Goal: Transaction & Acquisition: Purchase product/service

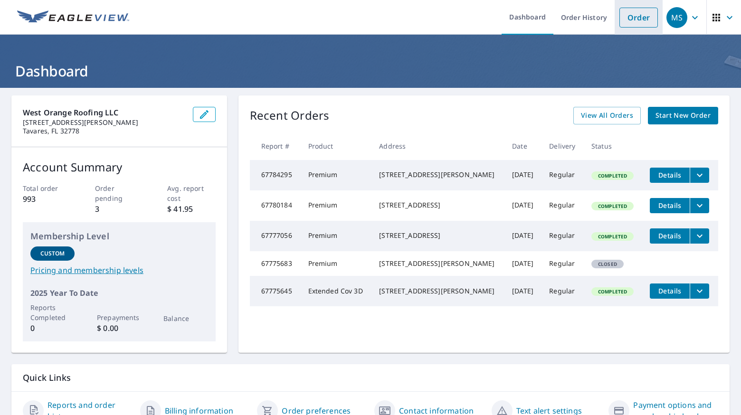
click at [623, 21] on link "Order" at bounding box center [639, 18] width 38 height 20
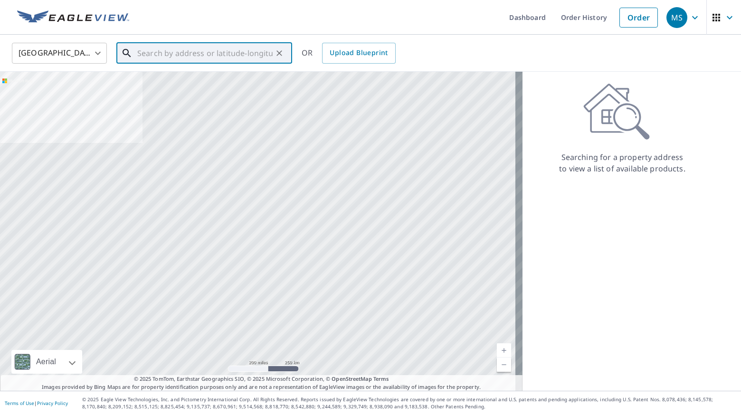
click at [170, 60] on input "text" at bounding box center [204, 53] width 135 height 27
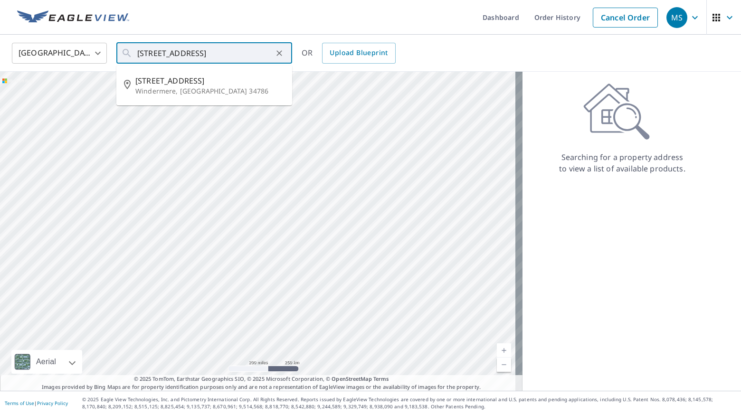
type input "[STREET_ADDRESS]"
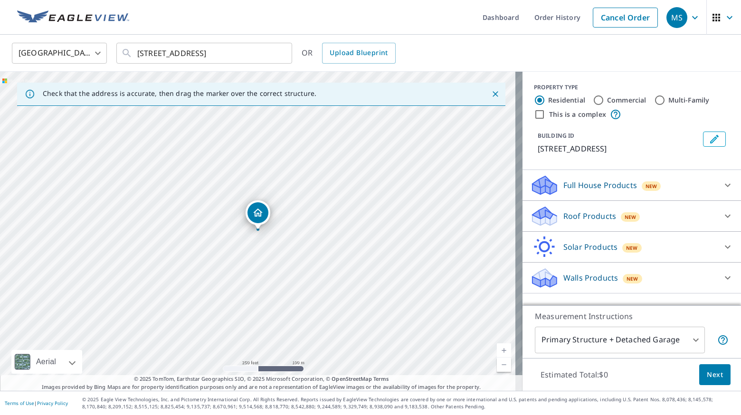
click at [625, 218] on span "New" at bounding box center [631, 217] width 12 height 8
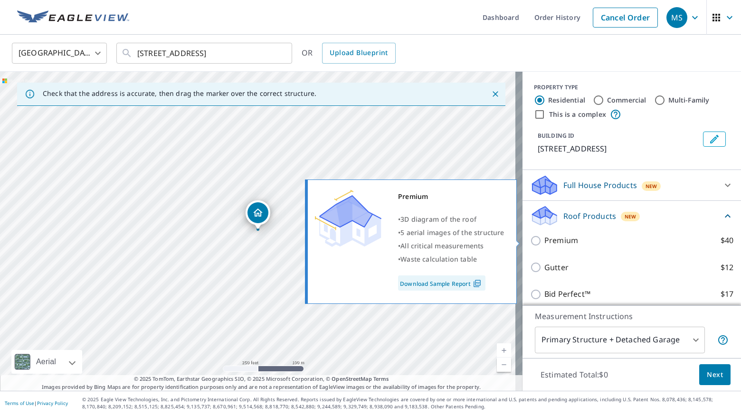
click at [572, 239] on label "Premium $40" at bounding box center [639, 241] width 189 height 12
click at [545, 239] on input "Premium $40" at bounding box center [537, 240] width 14 height 11
checkbox input "true"
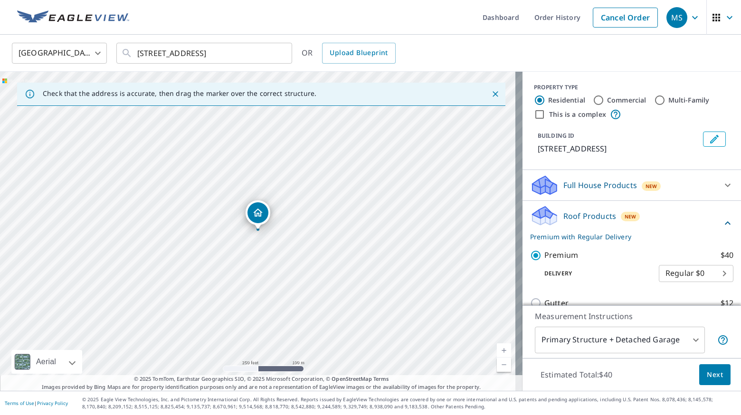
click at [713, 373] on span "Next" at bounding box center [715, 375] width 16 height 12
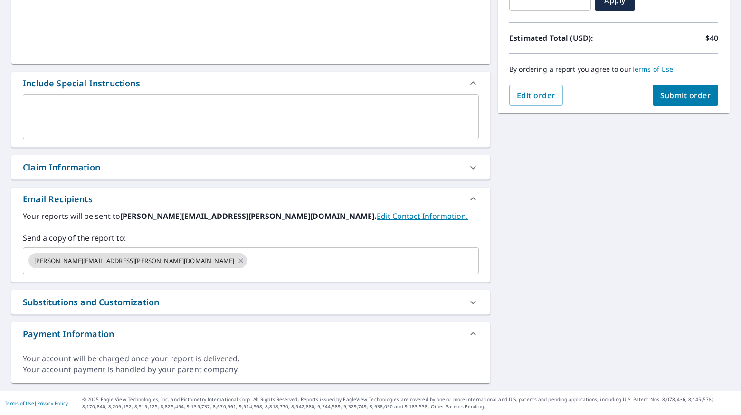
scroll to position [190, 0]
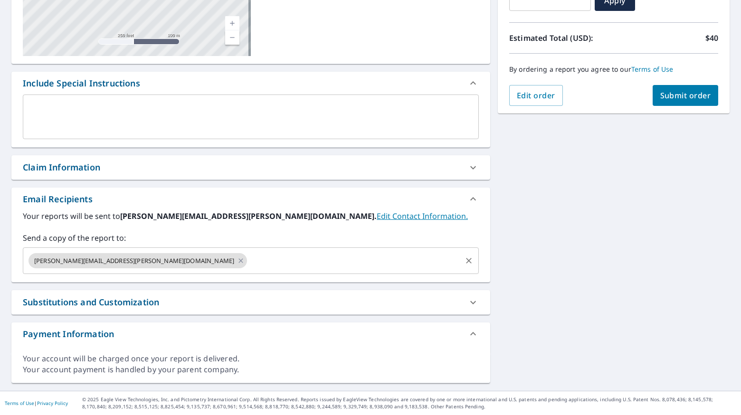
click at [249, 261] on input "text" at bounding box center [355, 261] width 212 height 18
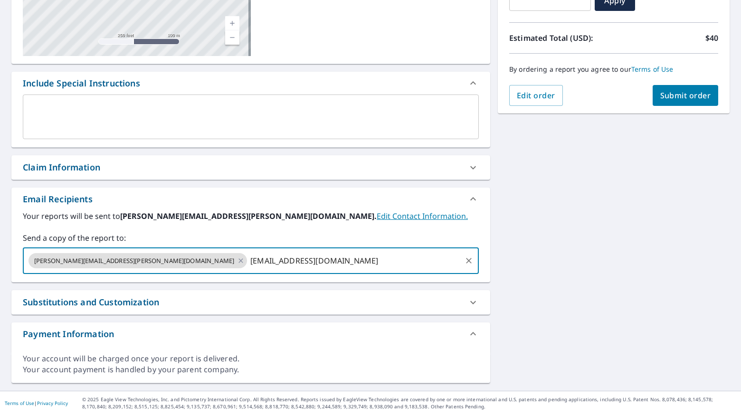
type input "[EMAIL_ADDRESS][DOMAIN_NAME]"
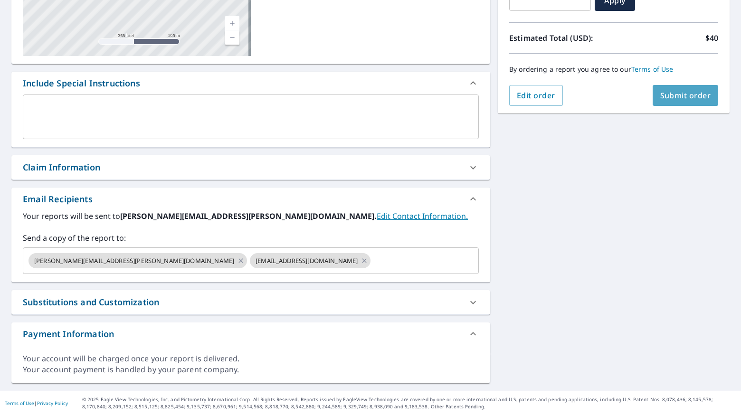
click at [686, 96] on span "Submit order" at bounding box center [685, 95] width 51 height 10
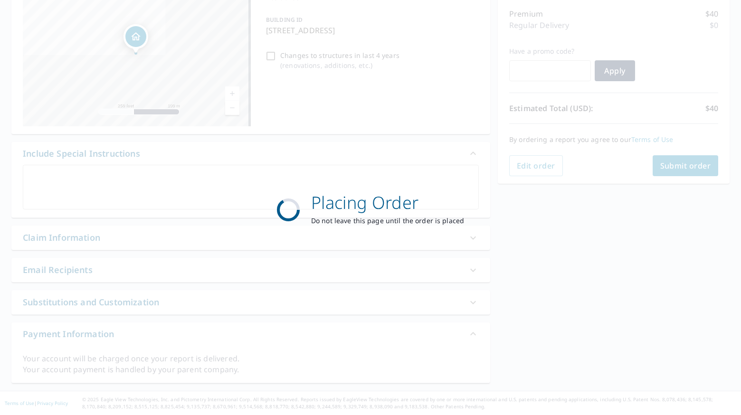
scroll to position [119, 0]
